Goal: Task Accomplishment & Management: Use online tool/utility

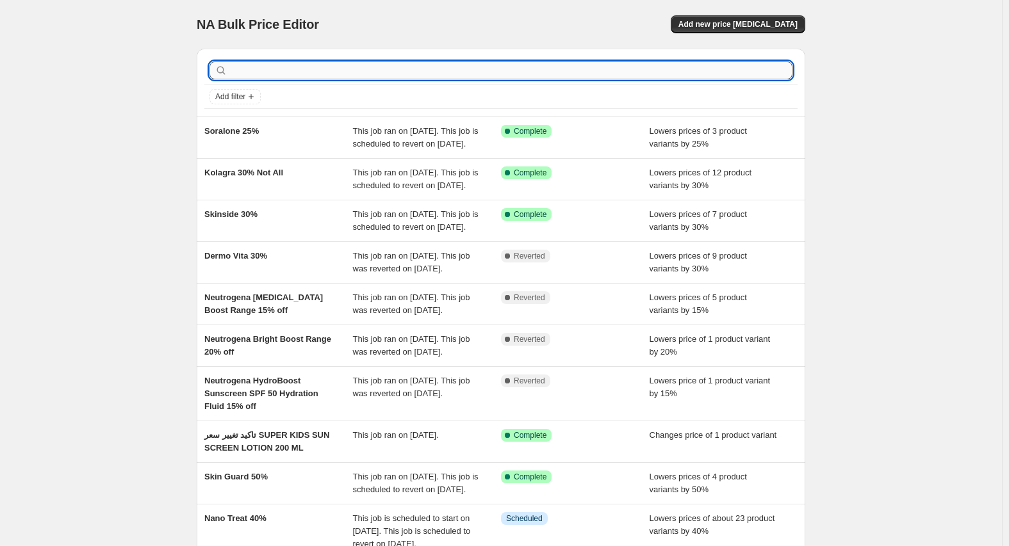
click at [326, 70] on input "text" at bounding box center [511, 71] width 563 height 18
paste input "perte"
type input "perte"
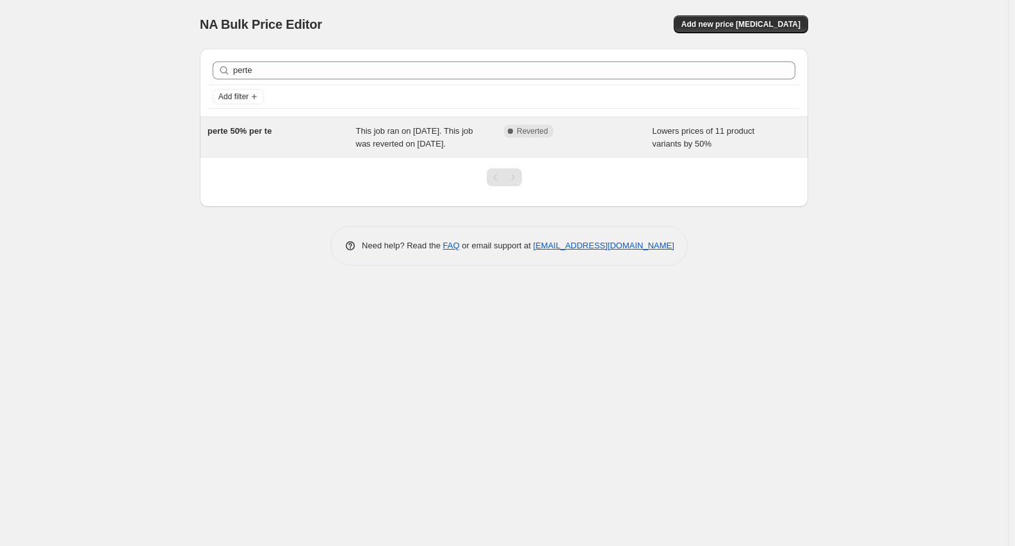
click at [245, 131] on span "perte 50% per te" at bounding box center [240, 131] width 64 height 10
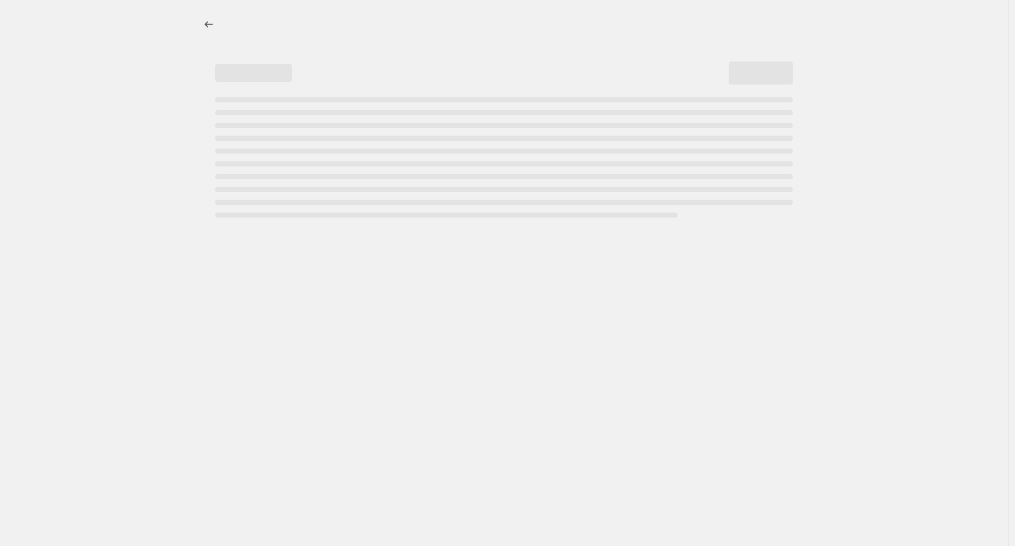
select select "percentage"
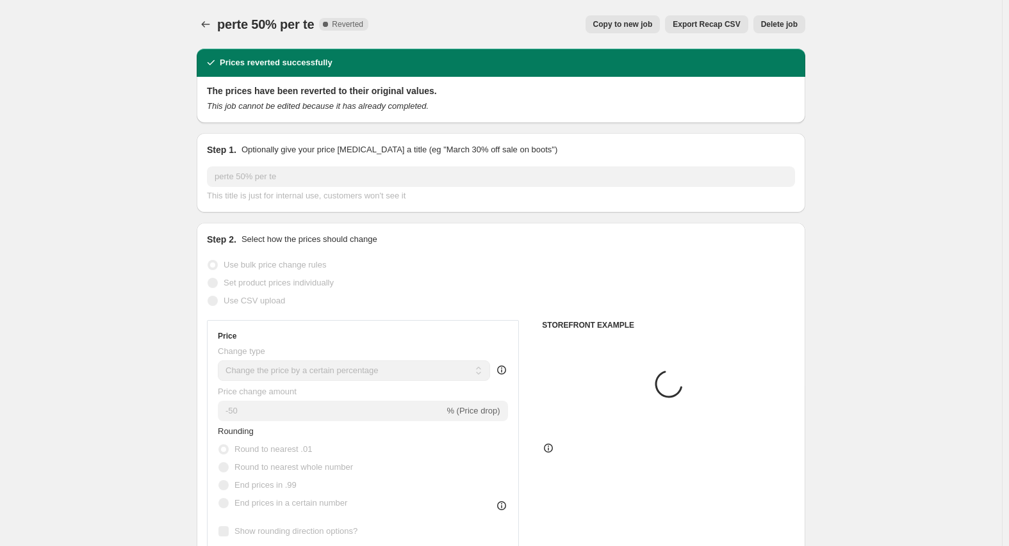
click at [645, 25] on span "Copy to new job" at bounding box center [623, 24] width 60 height 10
select select "percentage"
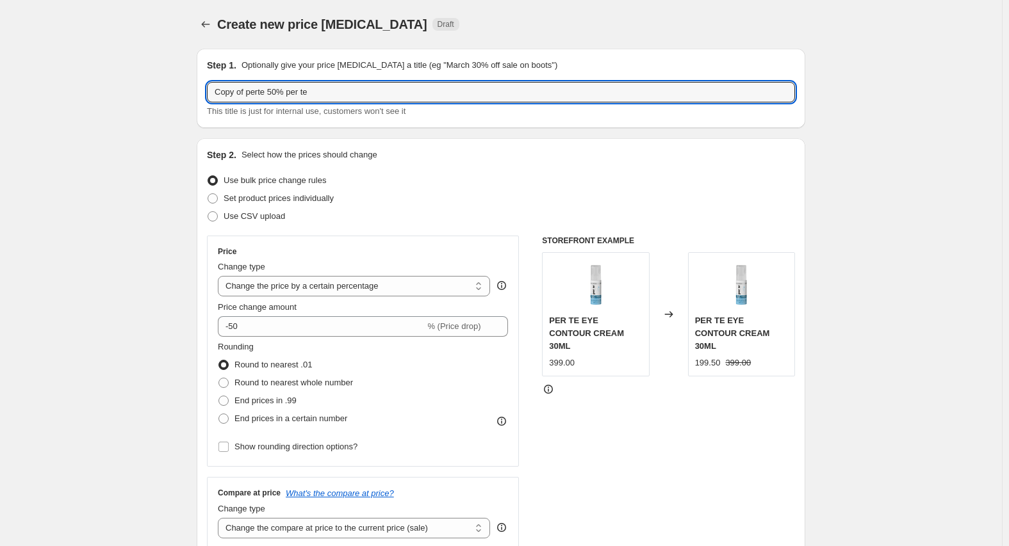
drag, startPoint x: 249, startPoint y: 94, endPoint x: 40, endPoint y: 94, distance: 208.9
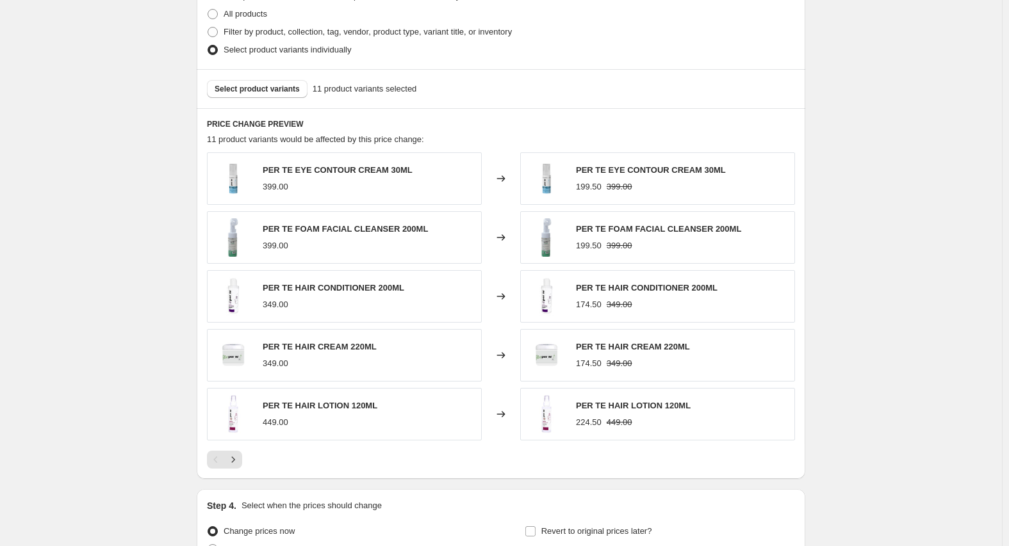
scroll to position [774, 0]
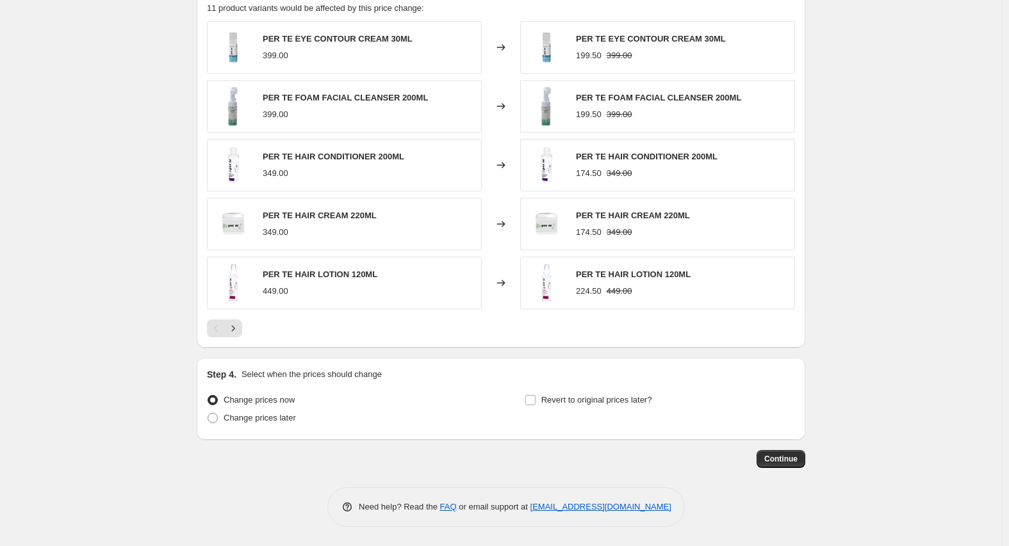
type input "perte 50% per te"
click at [595, 394] on span "Revert to original prices later?" at bounding box center [596, 400] width 111 height 13
click at [536, 395] on input "Revert to original prices later?" at bounding box center [530, 400] width 10 height 10
checkbox input "true"
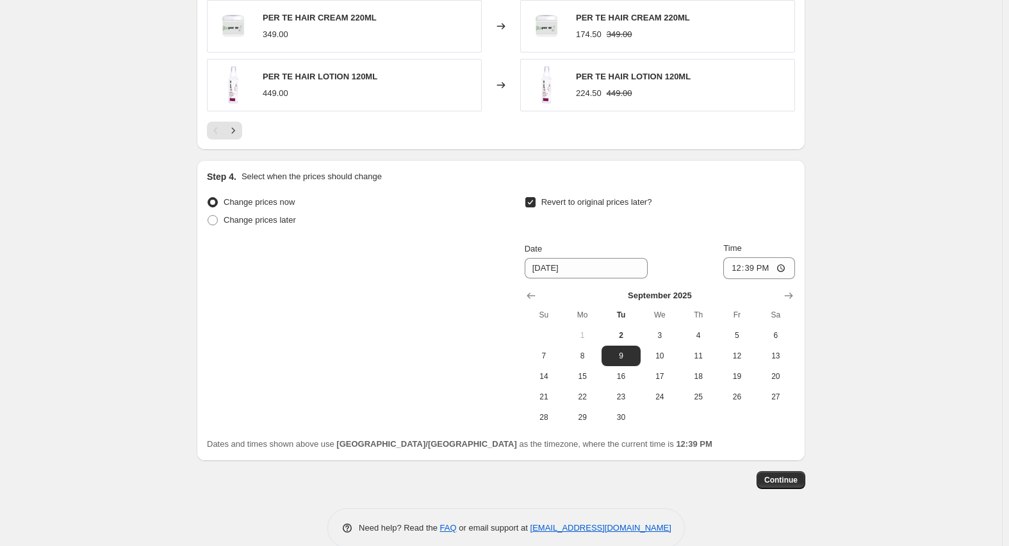
scroll to position [993, 0]
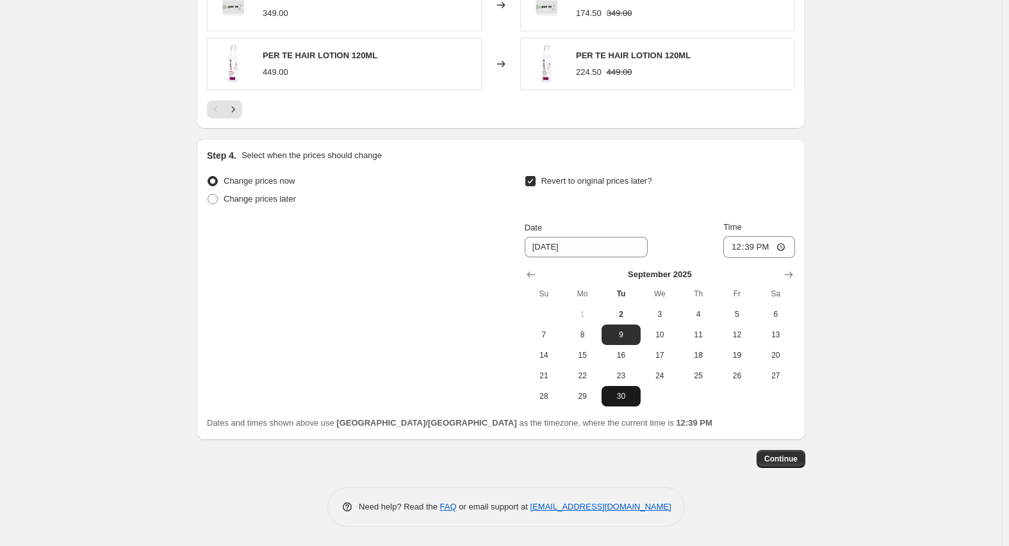
click at [623, 391] on span "30" at bounding box center [621, 396] width 28 height 10
type input "[DATE]"
click at [737, 245] on input "12:39" at bounding box center [759, 247] width 72 height 22
type input "23:59"
click at [795, 452] on button "Continue" at bounding box center [781, 459] width 49 height 18
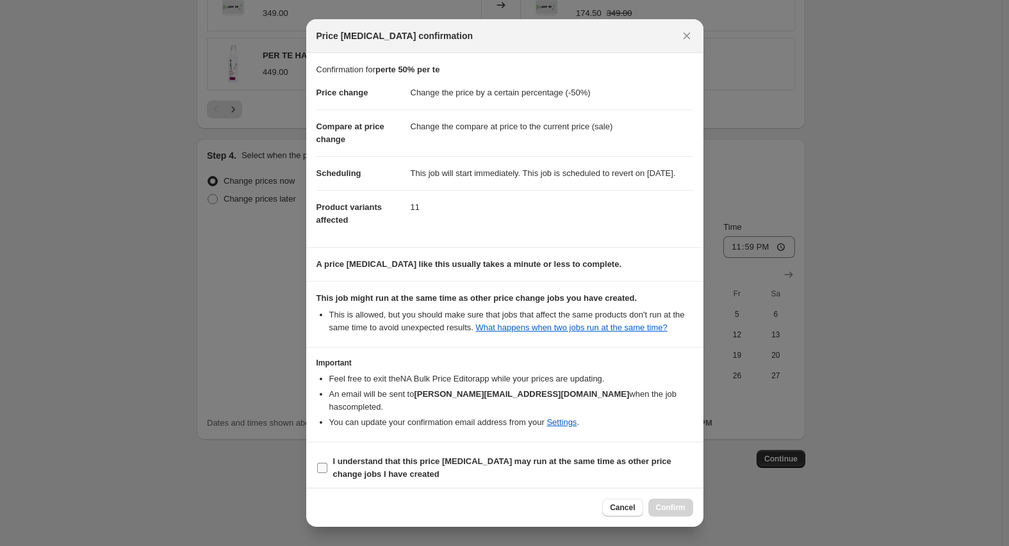
click at [363, 462] on b "I understand that this price [MEDICAL_DATA] may run at the same time as other p…" at bounding box center [502, 468] width 338 height 22
click at [327, 463] on input "I understand that this price [MEDICAL_DATA] may run at the same time as other p…" at bounding box center [322, 468] width 10 height 10
checkbox input "true"
click at [680, 511] on span "Confirm" at bounding box center [670, 508] width 29 height 10
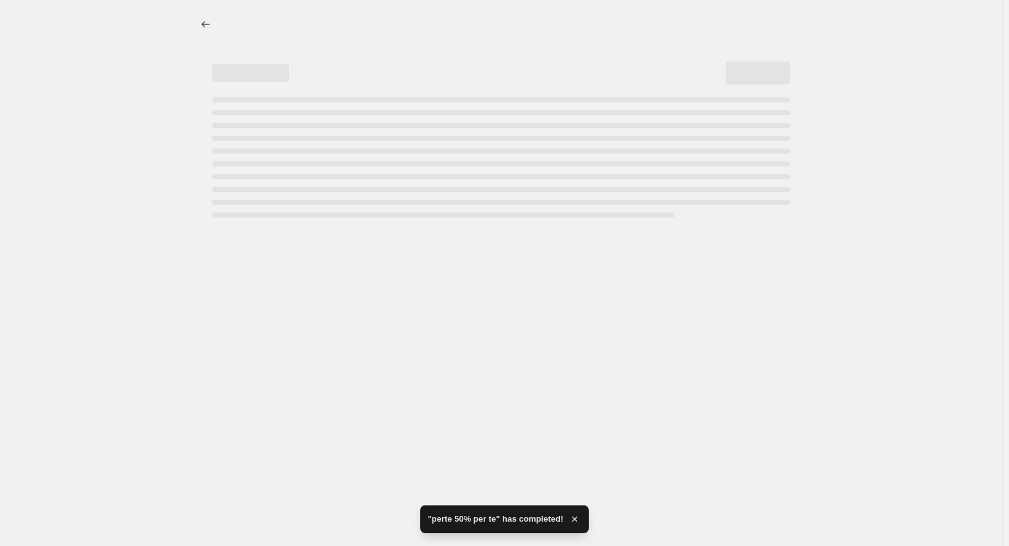
select select "percentage"
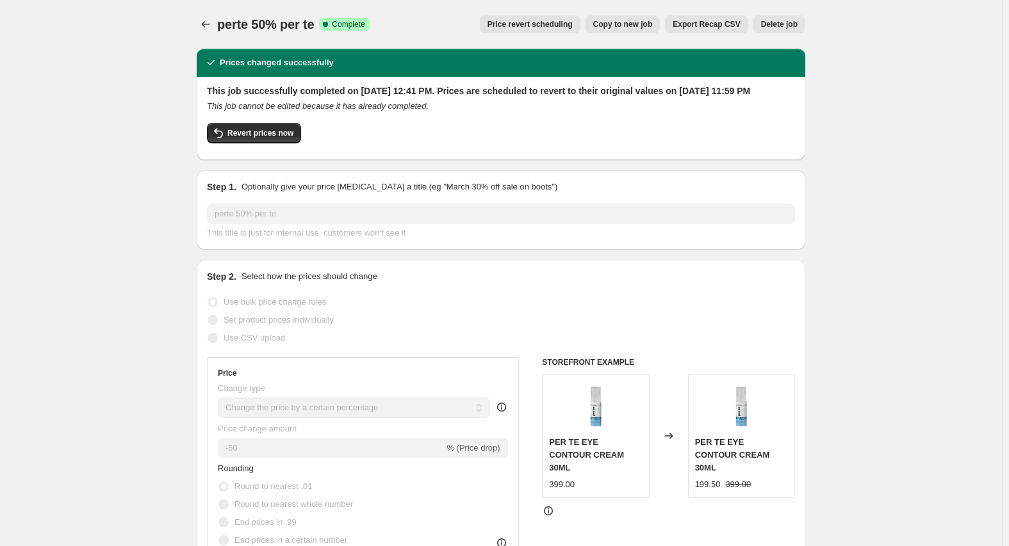
click at [201, 20] on button "Price change jobs" at bounding box center [206, 24] width 18 height 18
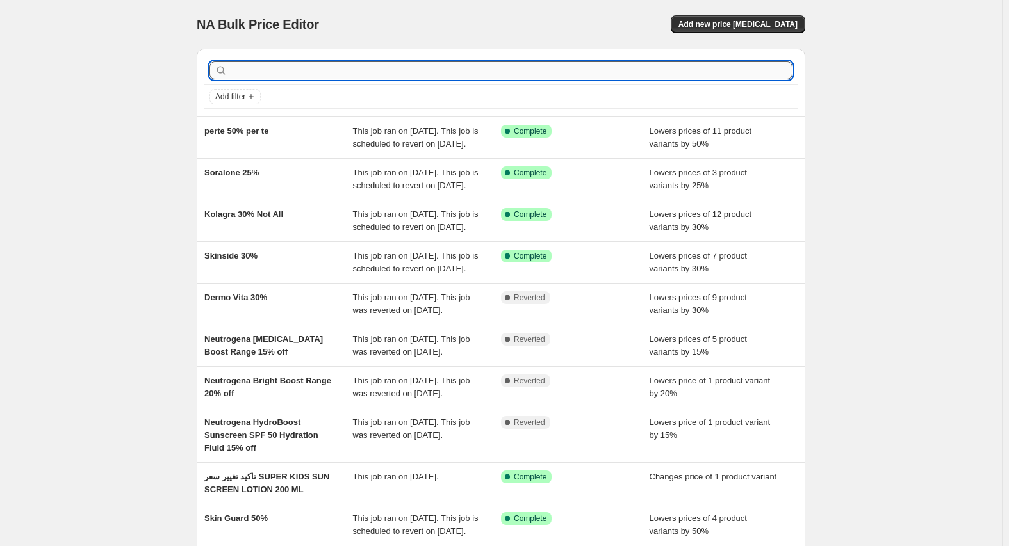
click at [300, 69] on input "text" at bounding box center [511, 71] width 563 height 18
type input "vo"
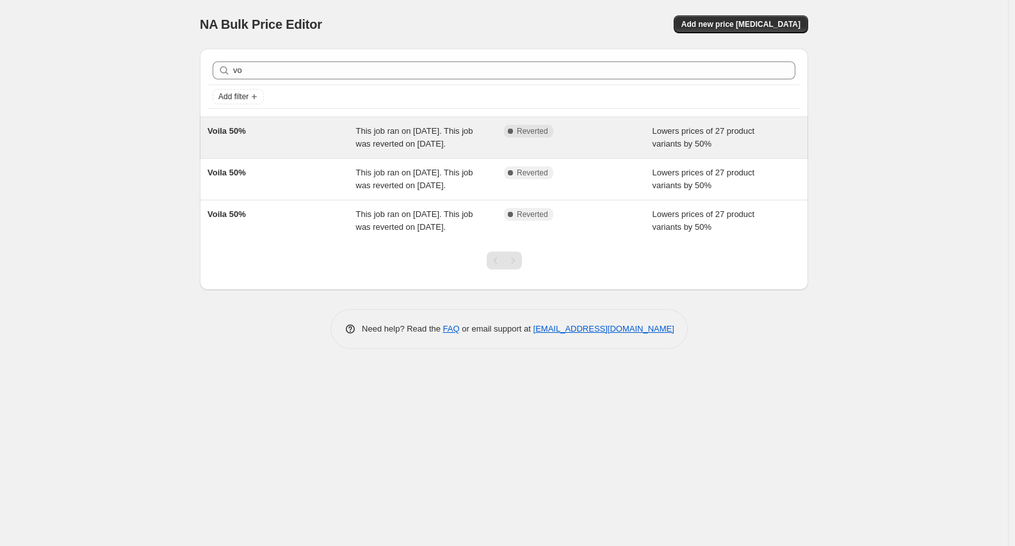
click at [237, 133] on span "Voila 50%" at bounding box center [227, 131] width 38 height 10
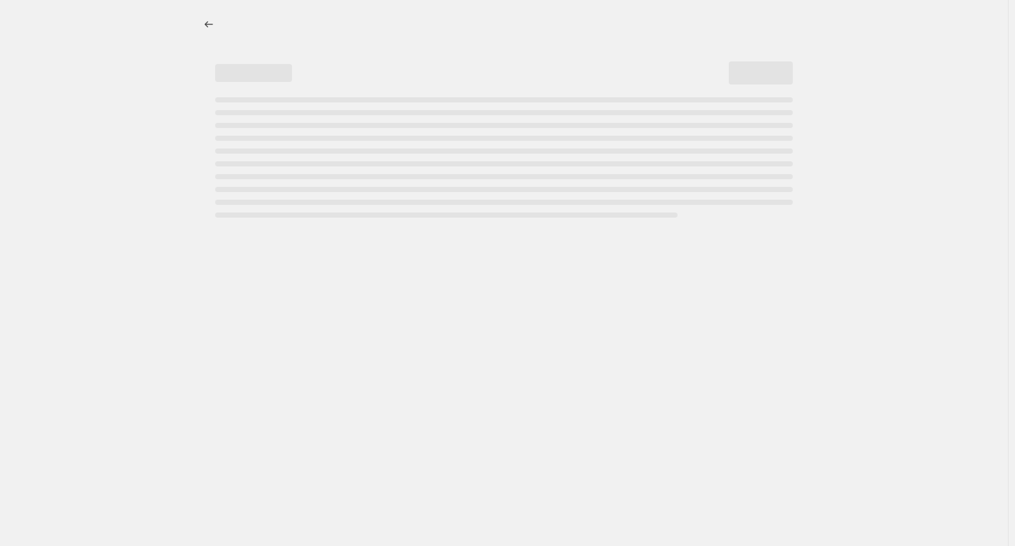
select select "percentage"
select select "collection"
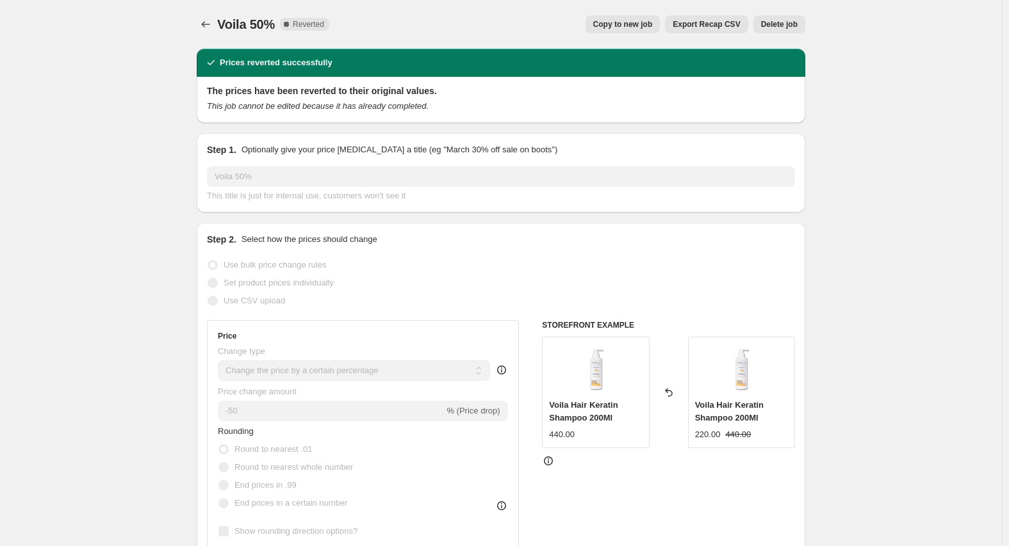
click at [627, 22] on span "Copy to new job" at bounding box center [623, 24] width 60 height 10
select select "percentage"
select select "collection"
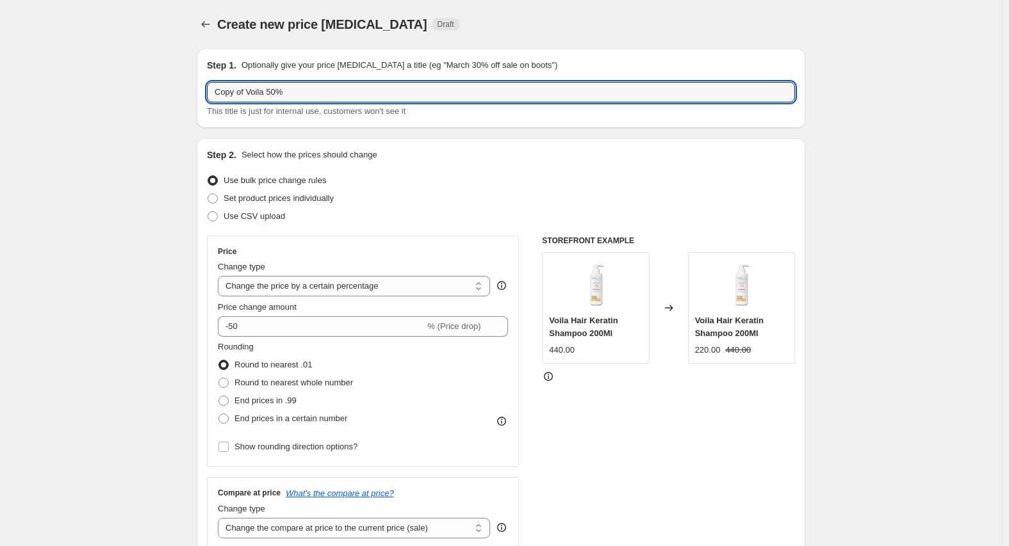
drag, startPoint x: 249, startPoint y: 90, endPoint x: 266, endPoint y: 103, distance: 21.5
click at [326, 94] on input "Voila 50%" at bounding box center [501, 92] width 588 height 21
paste input "فوالا"
type input "Voila 50% فوالا"
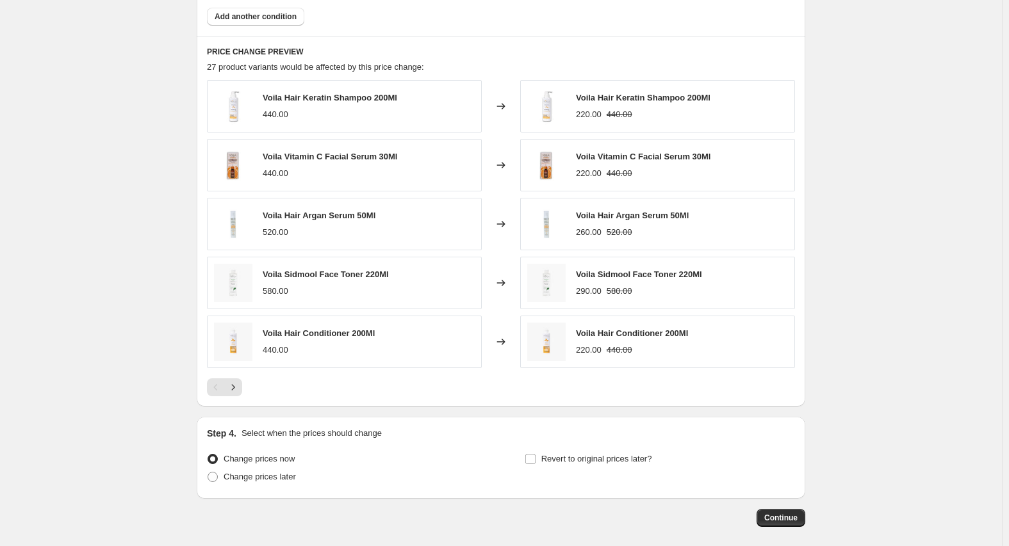
scroll to position [833, 0]
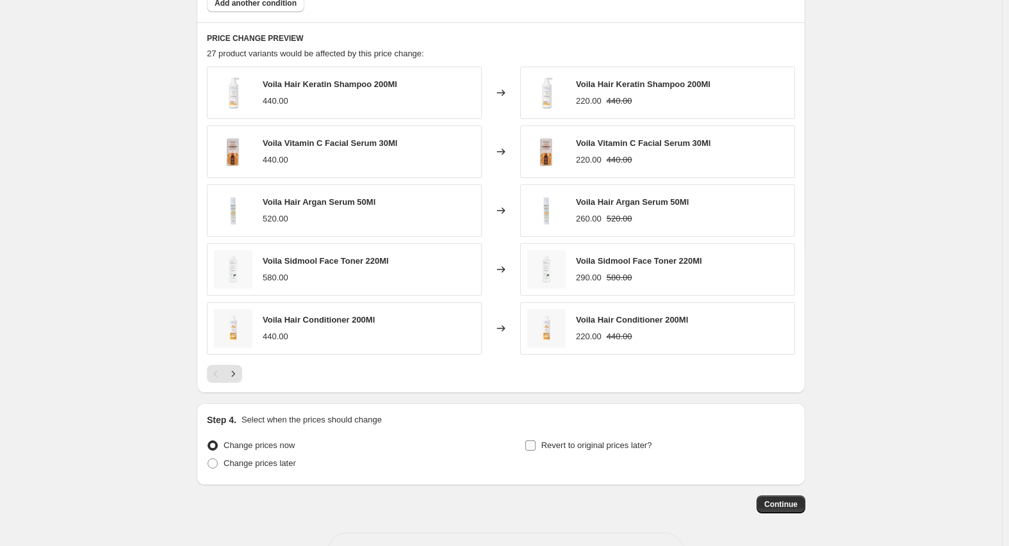
click at [622, 443] on span "Revert to original prices later?" at bounding box center [596, 446] width 111 height 10
click at [536, 443] on input "Revert to original prices later?" at bounding box center [530, 446] width 10 height 10
checkbox input "true"
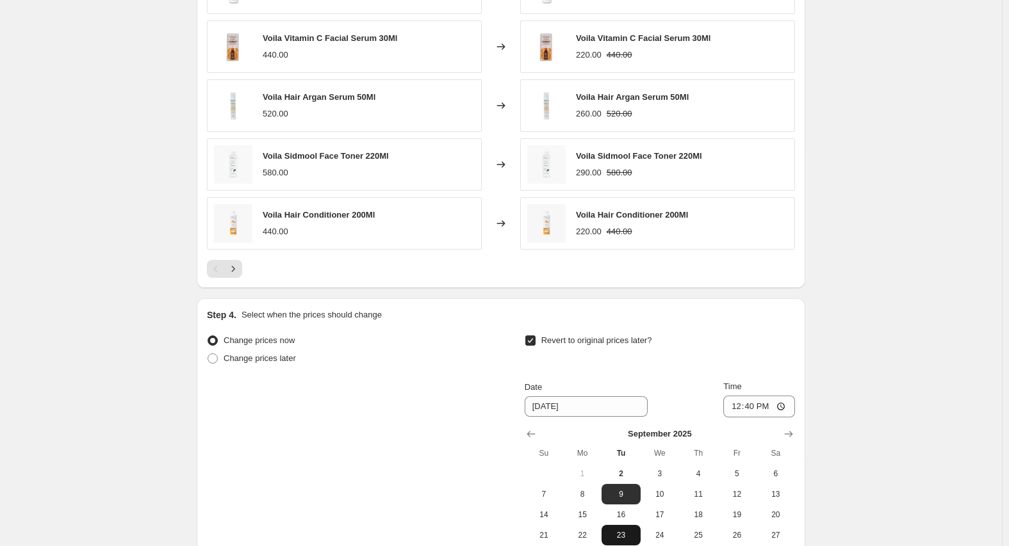
scroll to position [1098, 0]
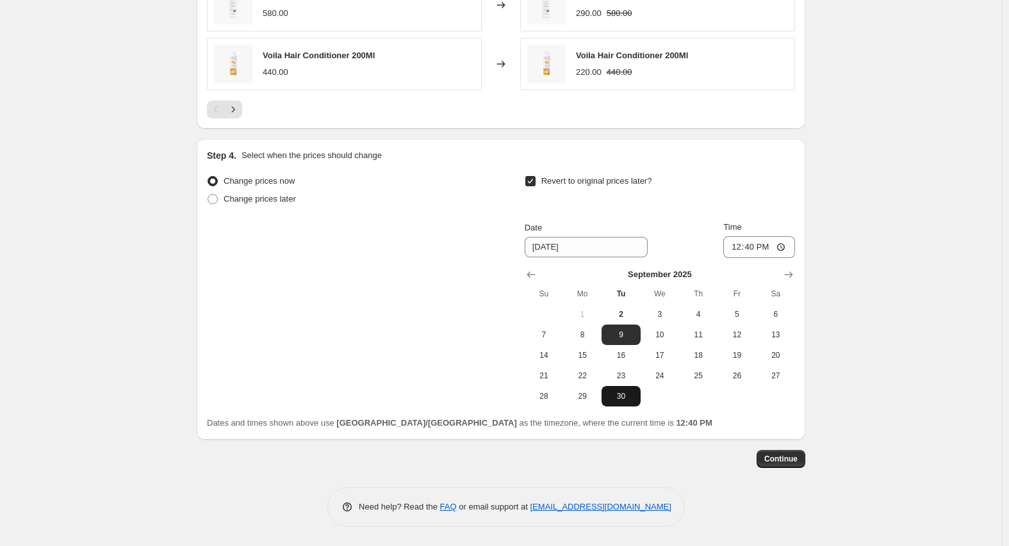
click at [630, 400] on span "30" at bounding box center [621, 396] width 28 height 10
type input "[DATE]"
click at [737, 247] on input "12:40" at bounding box center [759, 247] width 72 height 22
type input "23:59"
click at [796, 459] on span "Continue" at bounding box center [780, 459] width 33 height 10
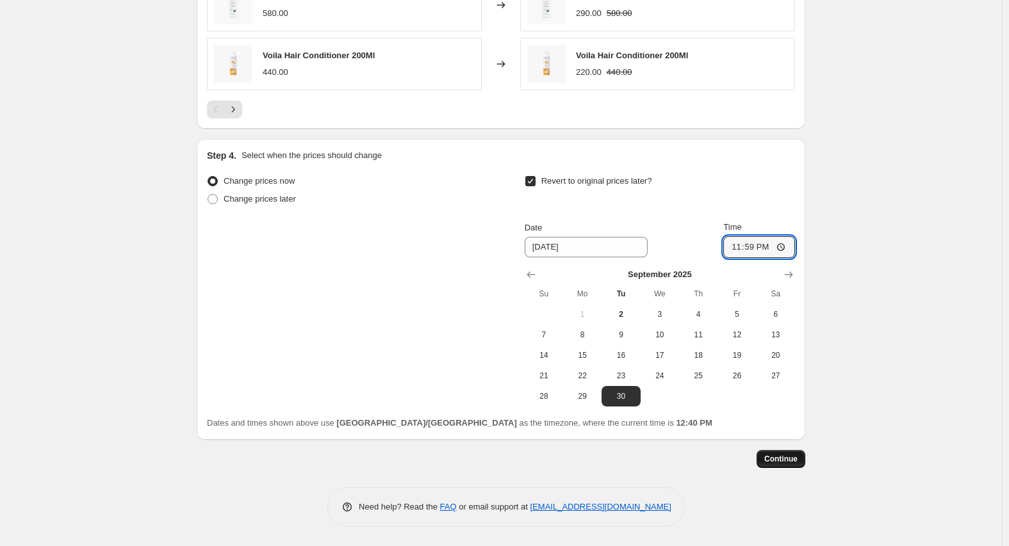
scroll to position [0, 0]
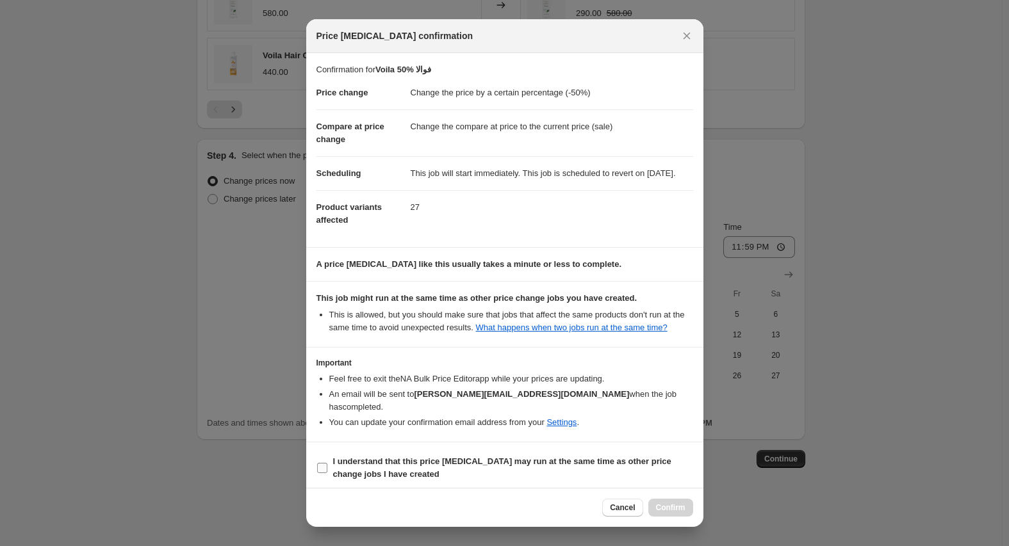
click at [362, 456] on span "I understand that this price [MEDICAL_DATA] may run at the same time as other p…" at bounding box center [513, 469] width 360 height 26
click at [327, 463] on input "I understand that this price [MEDICAL_DATA] may run at the same time as other p…" at bounding box center [322, 468] width 10 height 10
checkbox input "true"
click at [677, 504] on span "Confirm" at bounding box center [670, 508] width 29 height 10
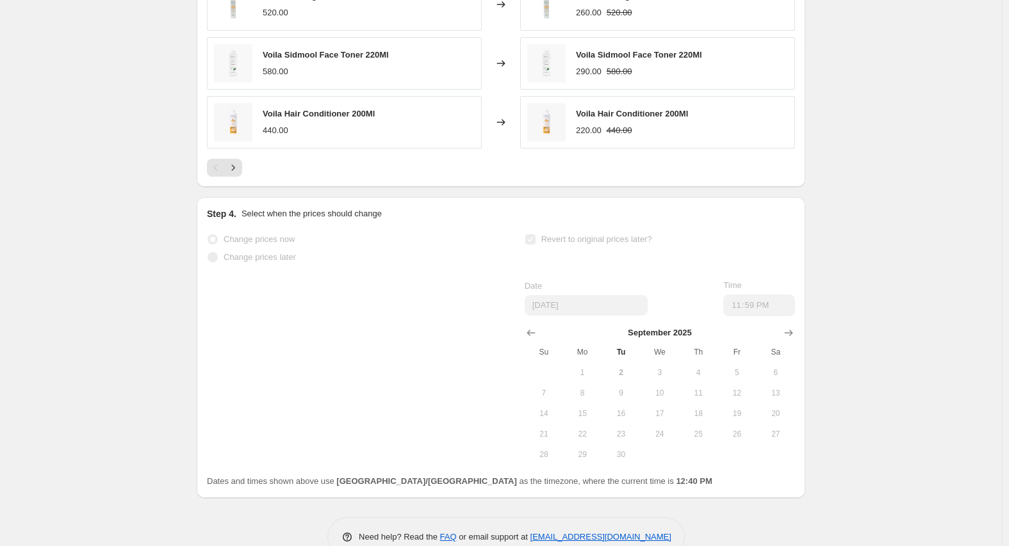
scroll to position [1131, 0]
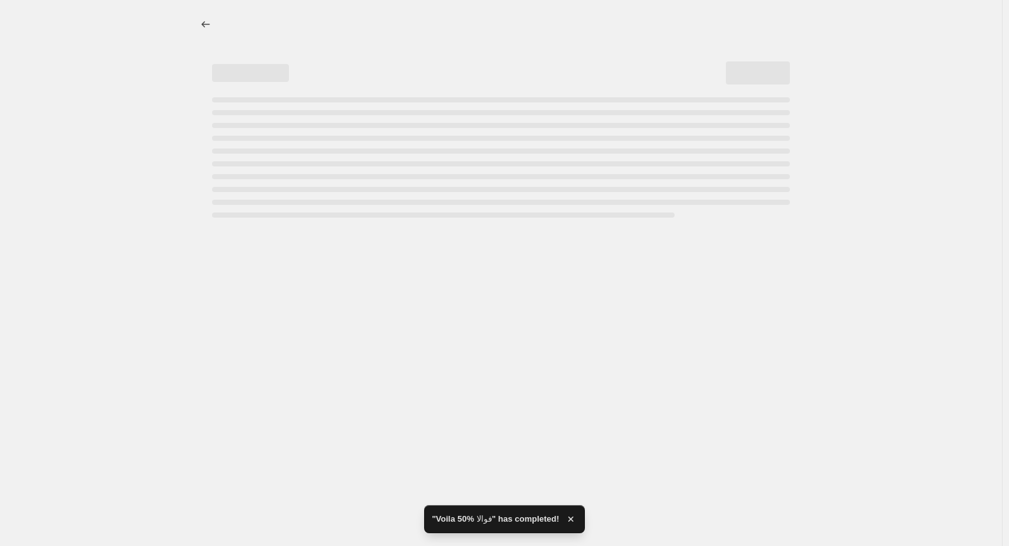
select select "percentage"
select select "collection"
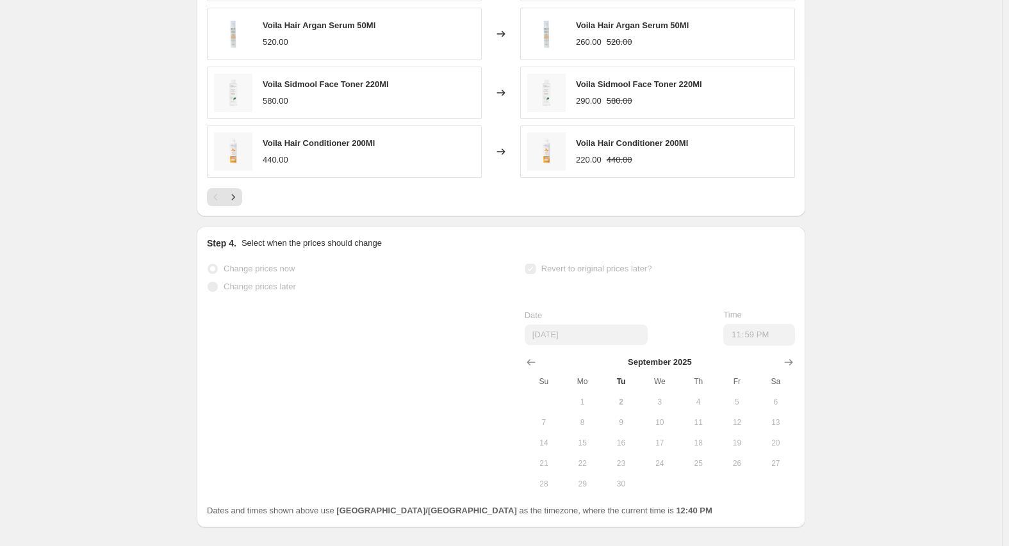
scroll to position [0, 0]
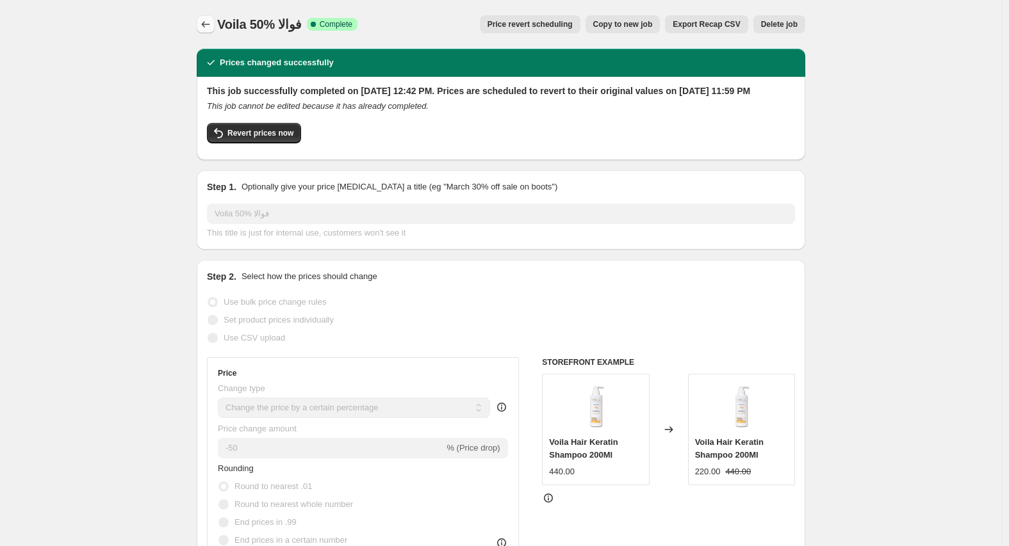
click at [204, 23] on icon "Price change jobs" at bounding box center [205, 24] width 13 height 13
